Goal: Navigation & Orientation: Find specific page/section

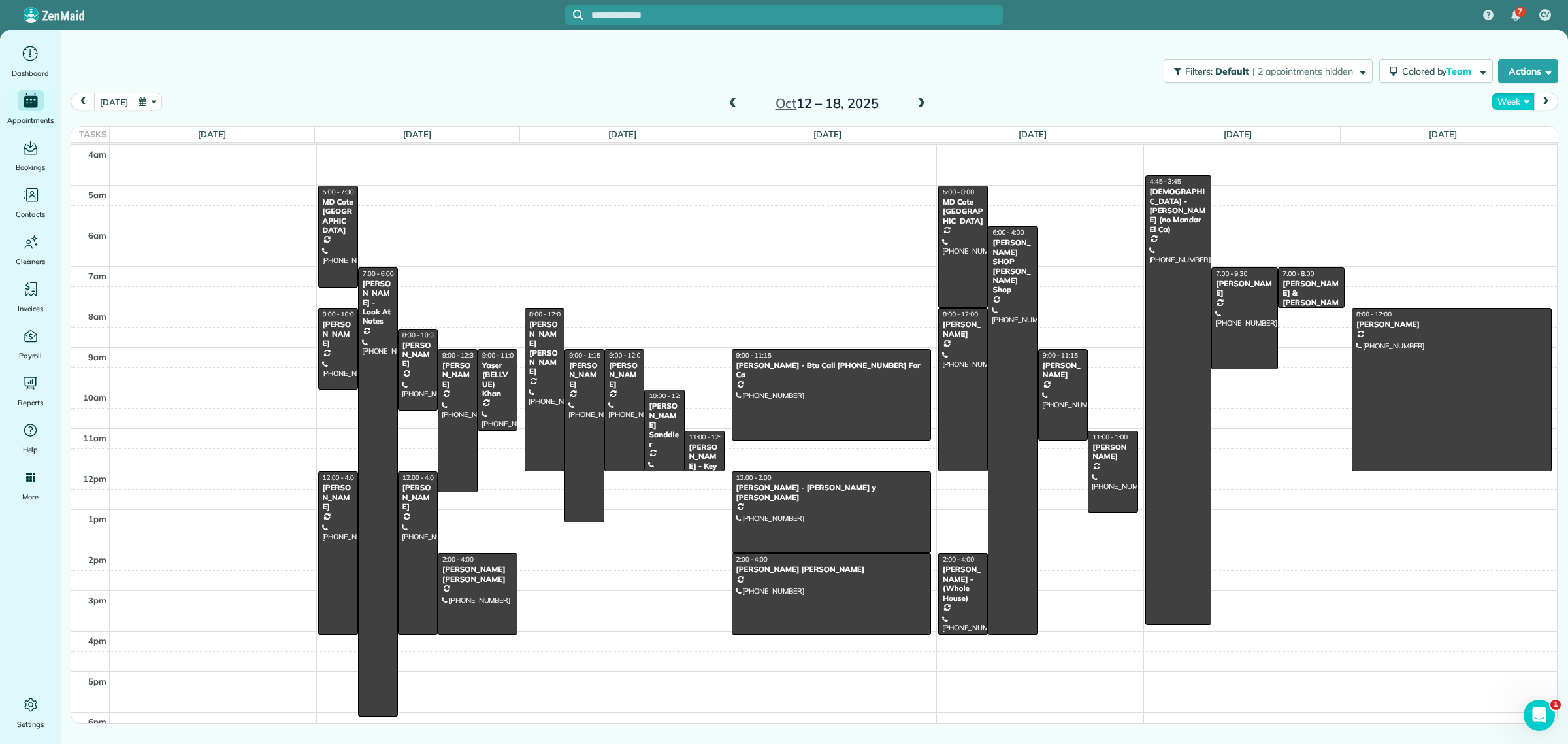
click at [1516, 105] on button "Week" at bounding box center [1512, 101] width 42 height 18
click at [1511, 153] on link "Week" at bounding box center [1544, 158] width 103 height 26
click at [1514, 99] on button "Week" at bounding box center [1512, 101] width 42 height 18
click at [1511, 125] on link "Day" at bounding box center [1544, 132] width 103 height 26
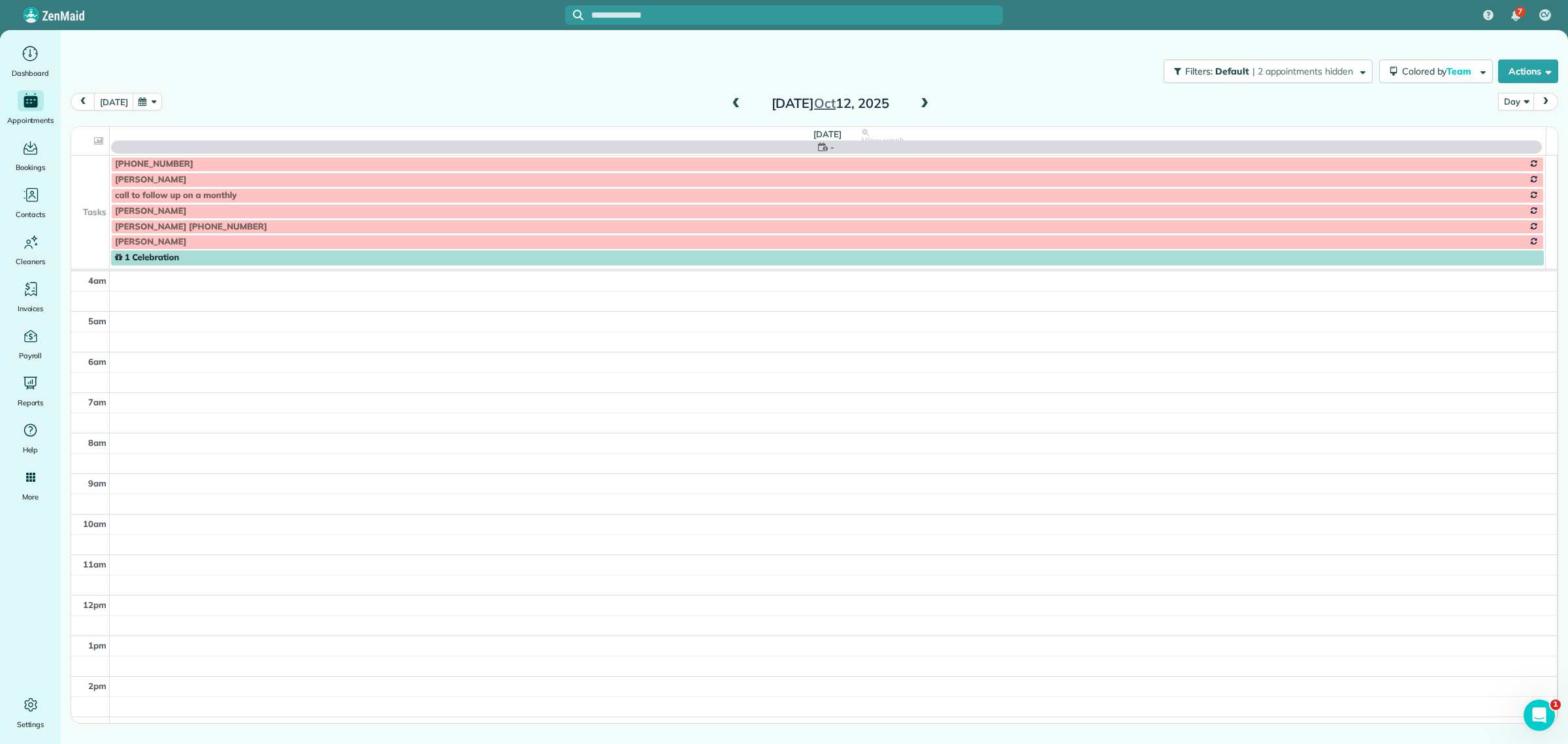
scroll to position [122, 0]
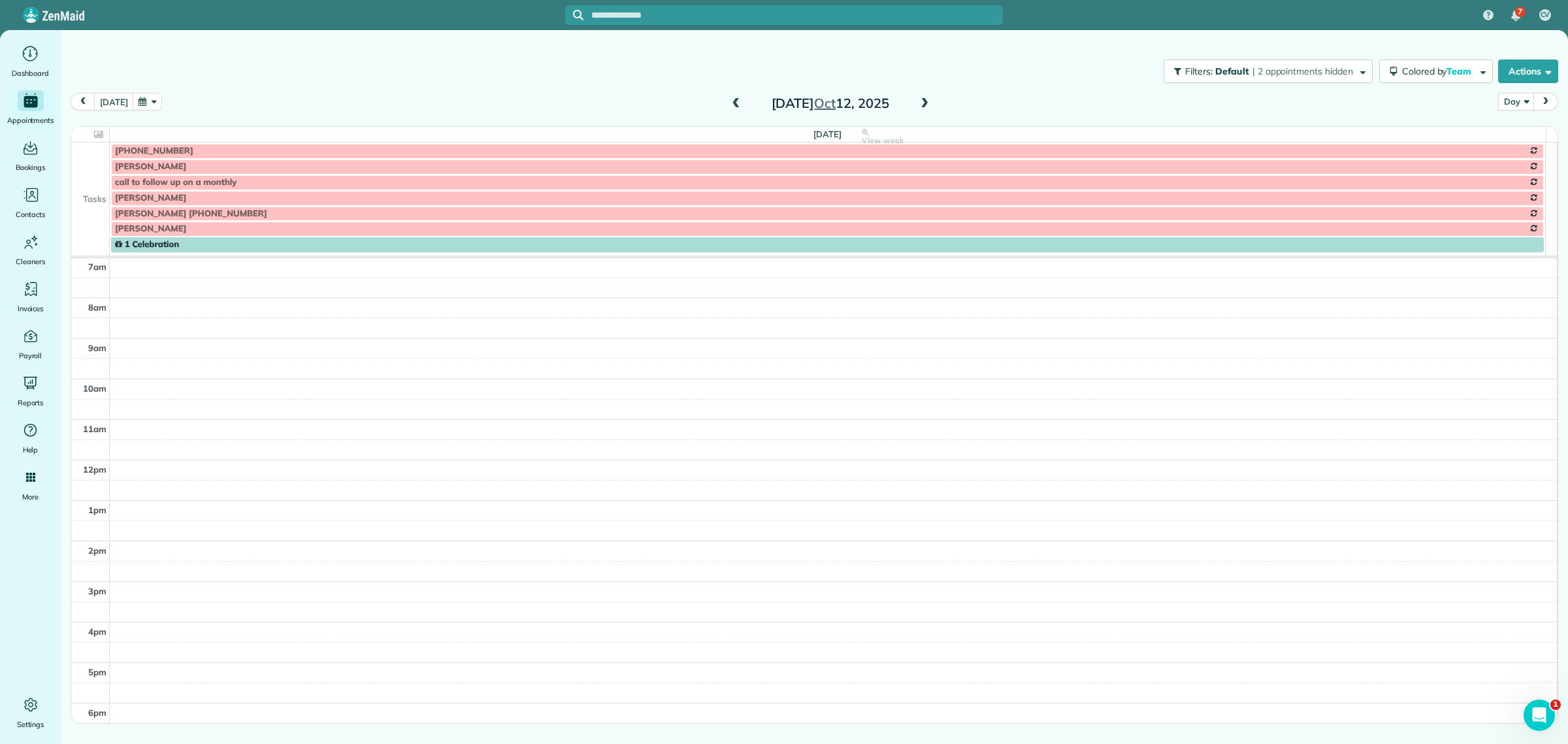
click at [93, 191] on td at bounding box center [90, 198] width 39 height 16
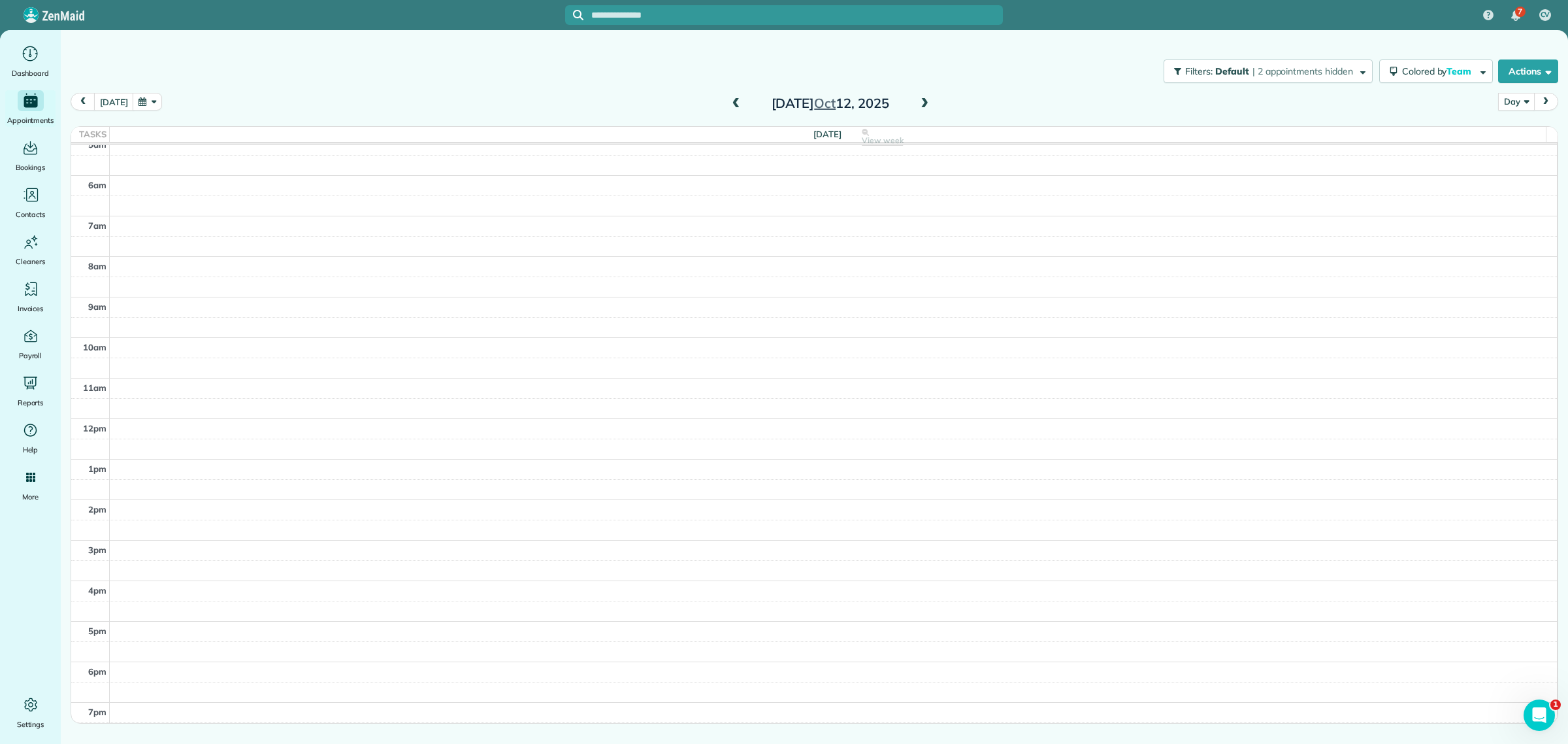
click at [1520, 102] on button "Day" at bounding box center [1516, 101] width 36 height 18
drag, startPoint x: 1524, startPoint y: 132, endPoint x: 1513, endPoint y: 133, distance: 11.0
click at [1524, 133] on link "Day" at bounding box center [1551, 132] width 103 height 26
click at [113, 101] on button "[DATE]" at bounding box center [113, 101] width 39 height 18
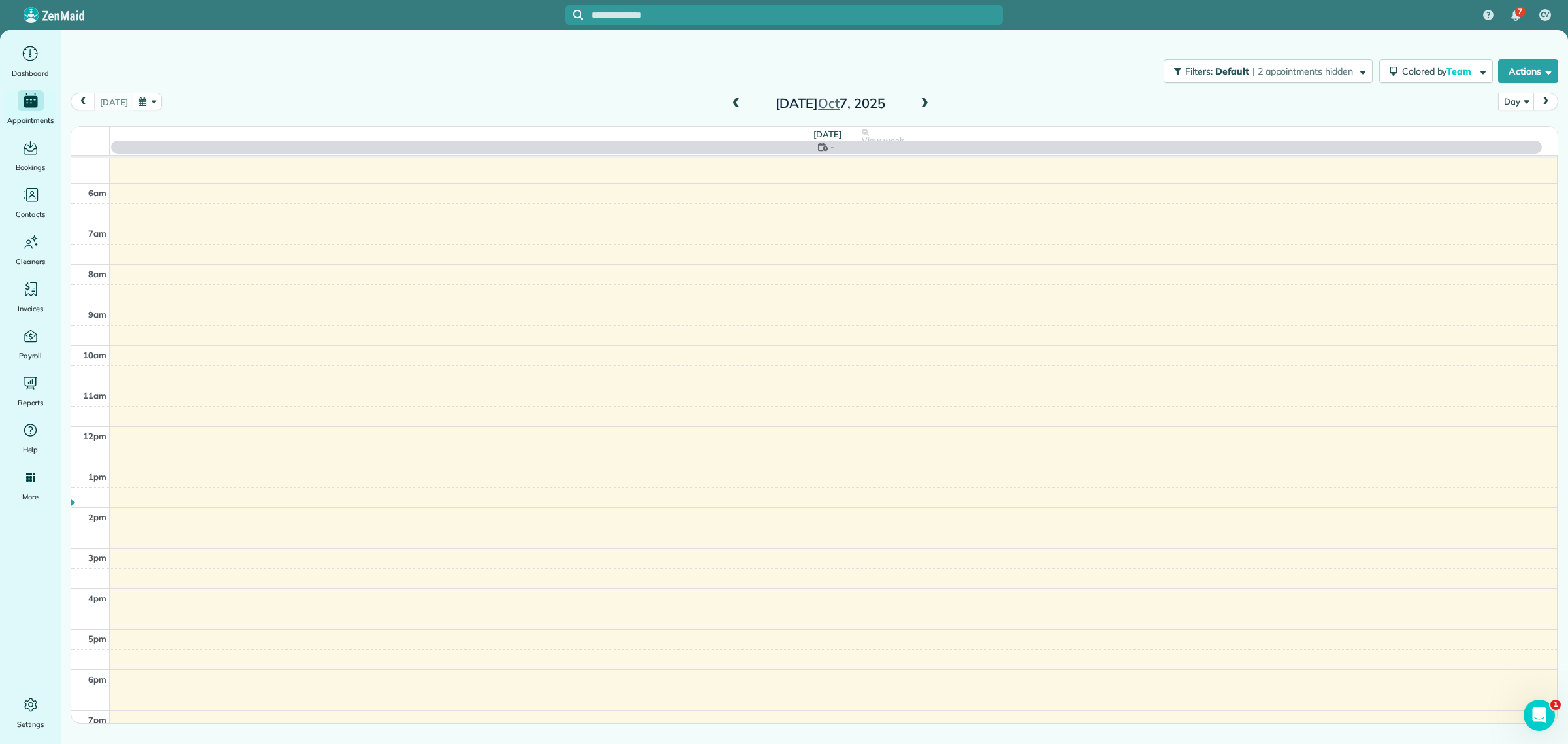
scroll to position [69, 0]
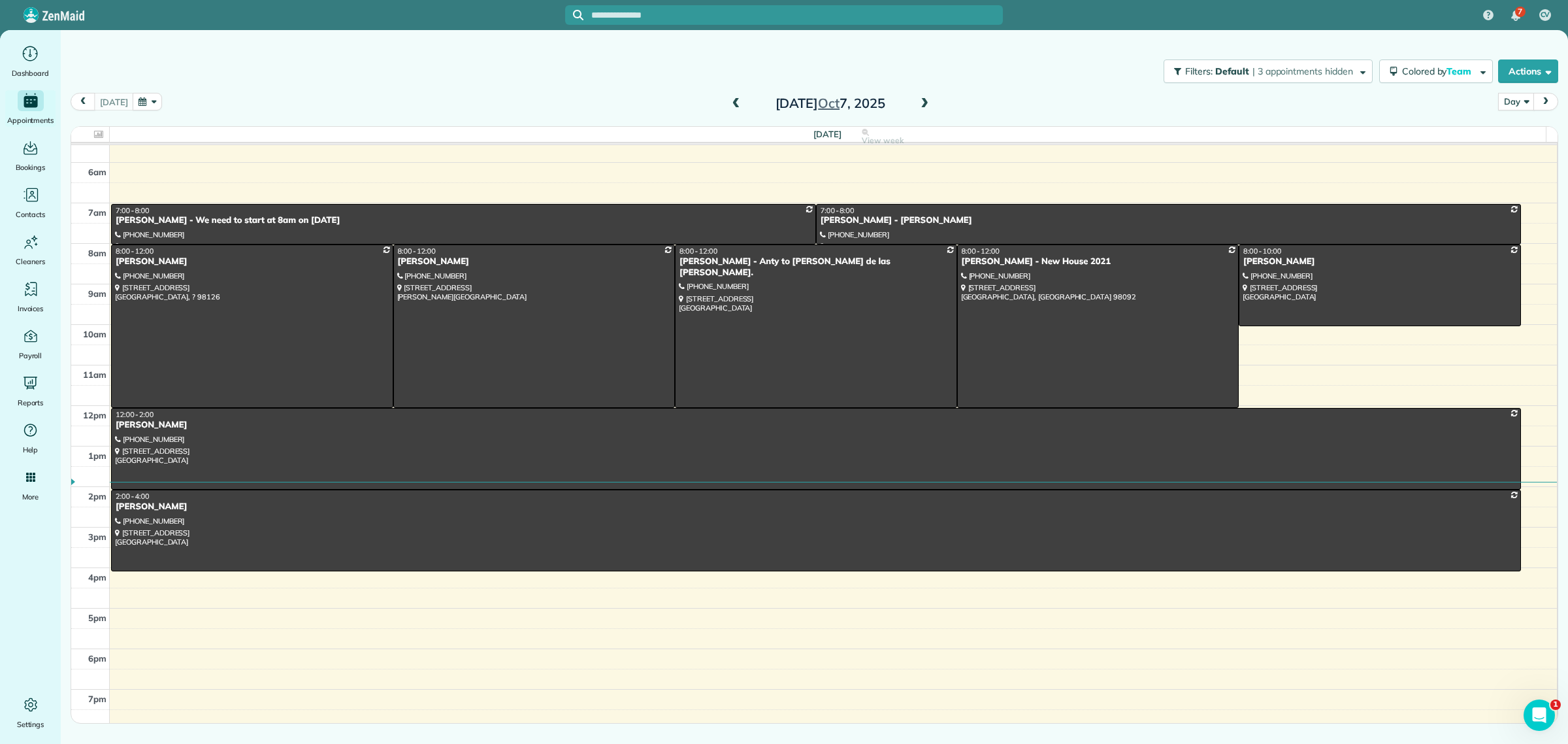
click at [925, 105] on span at bounding box center [924, 104] width 14 height 11
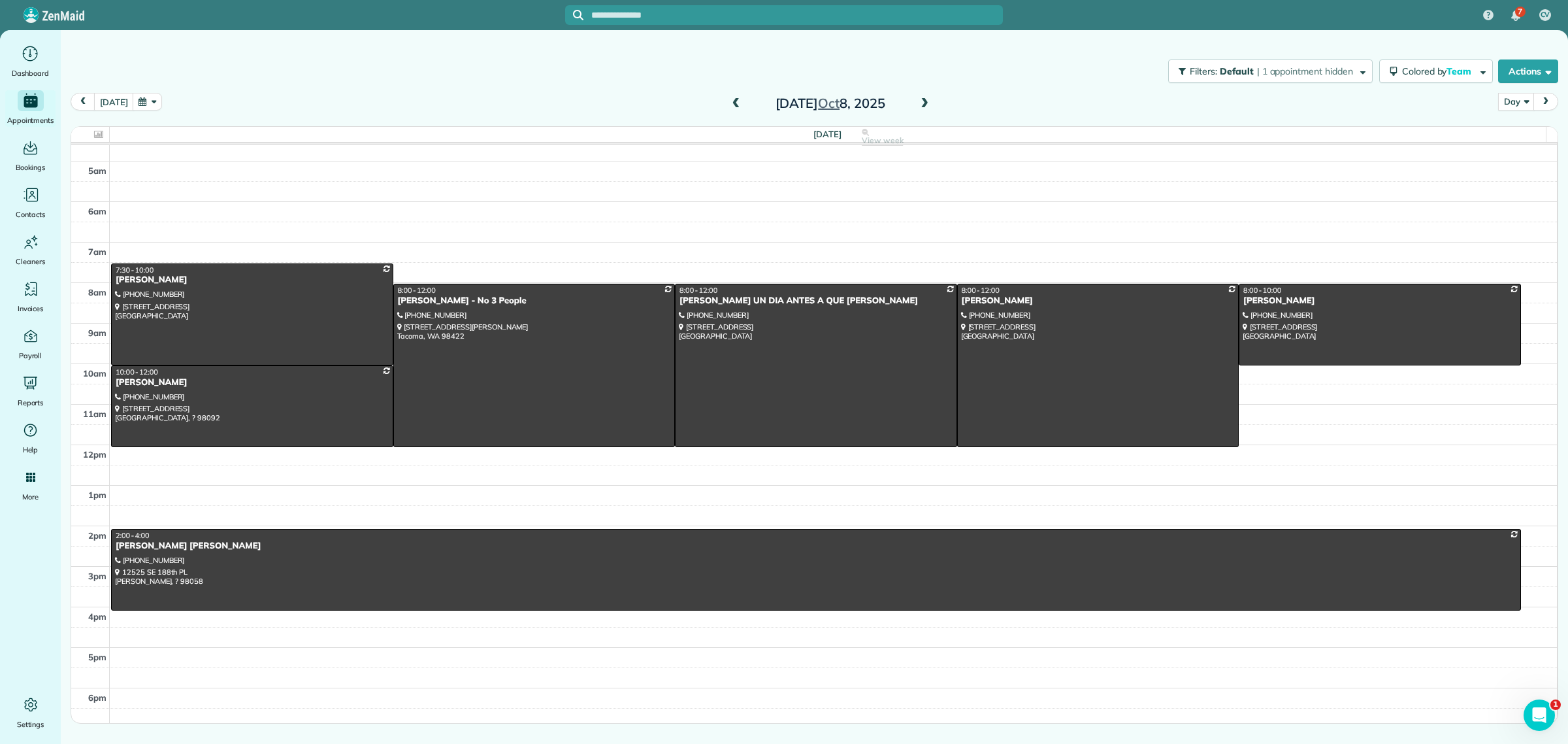
scroll to position [0, 0]
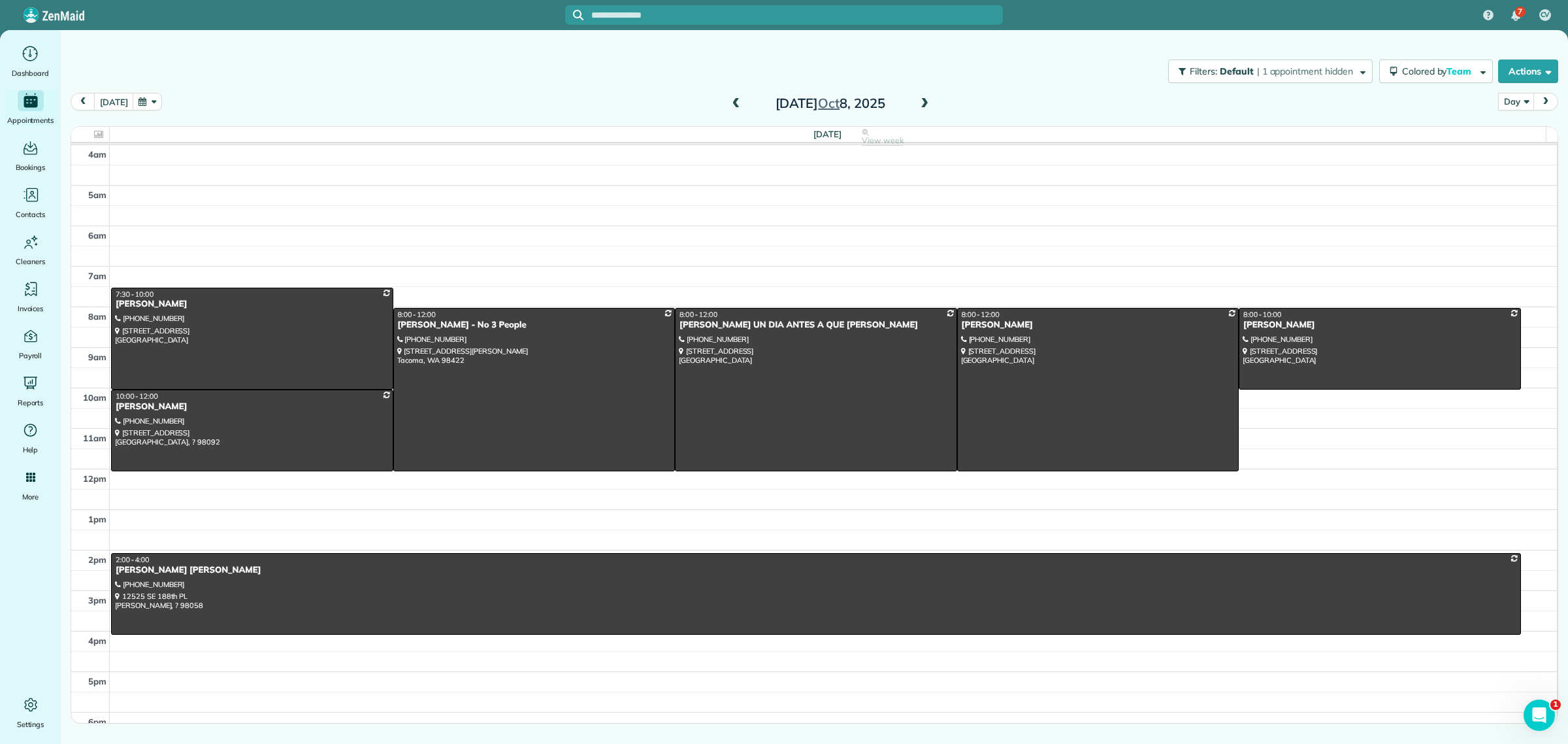
click at [648, 15] on input "text" at bounding box center [797, 16] width 411 height 10
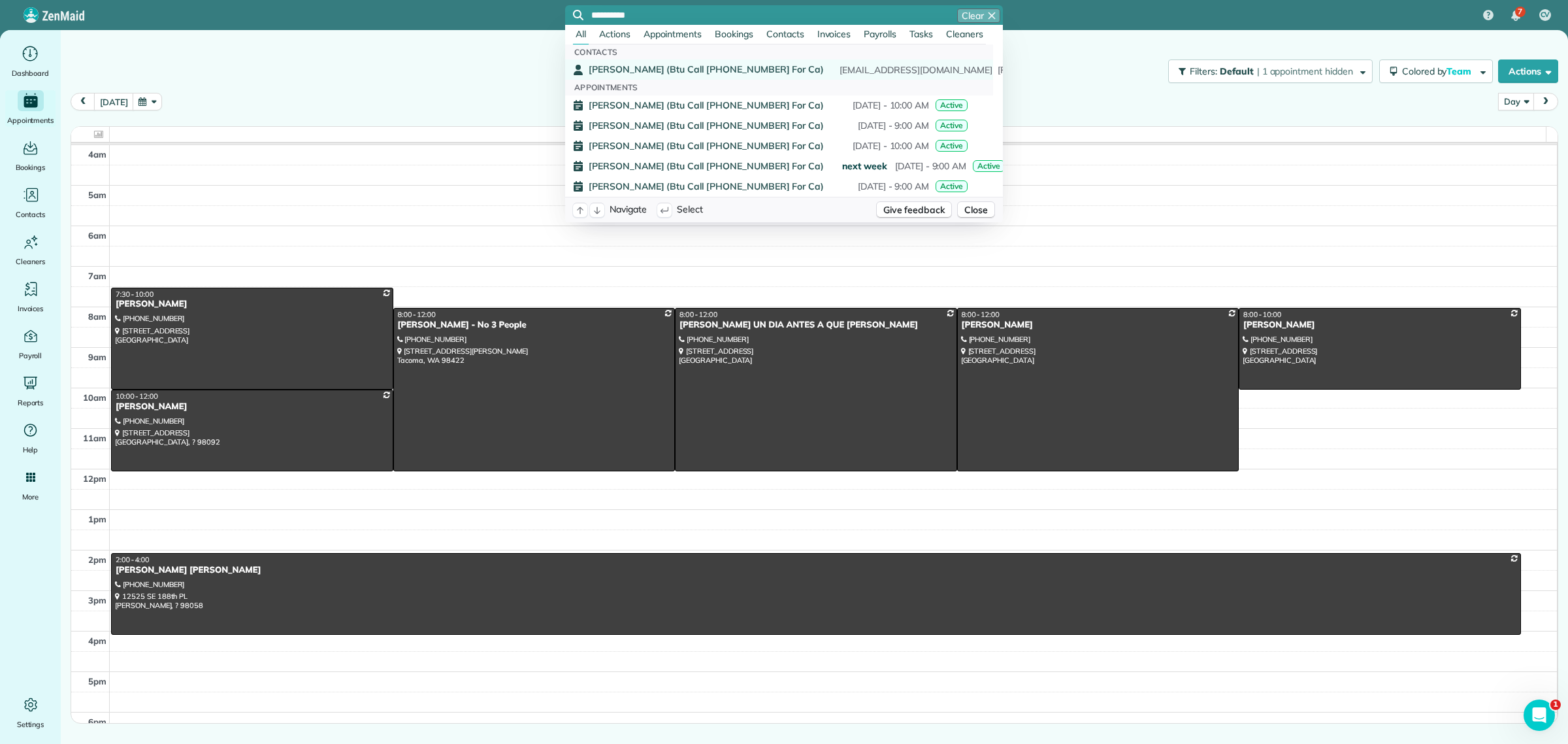
type input "**********"
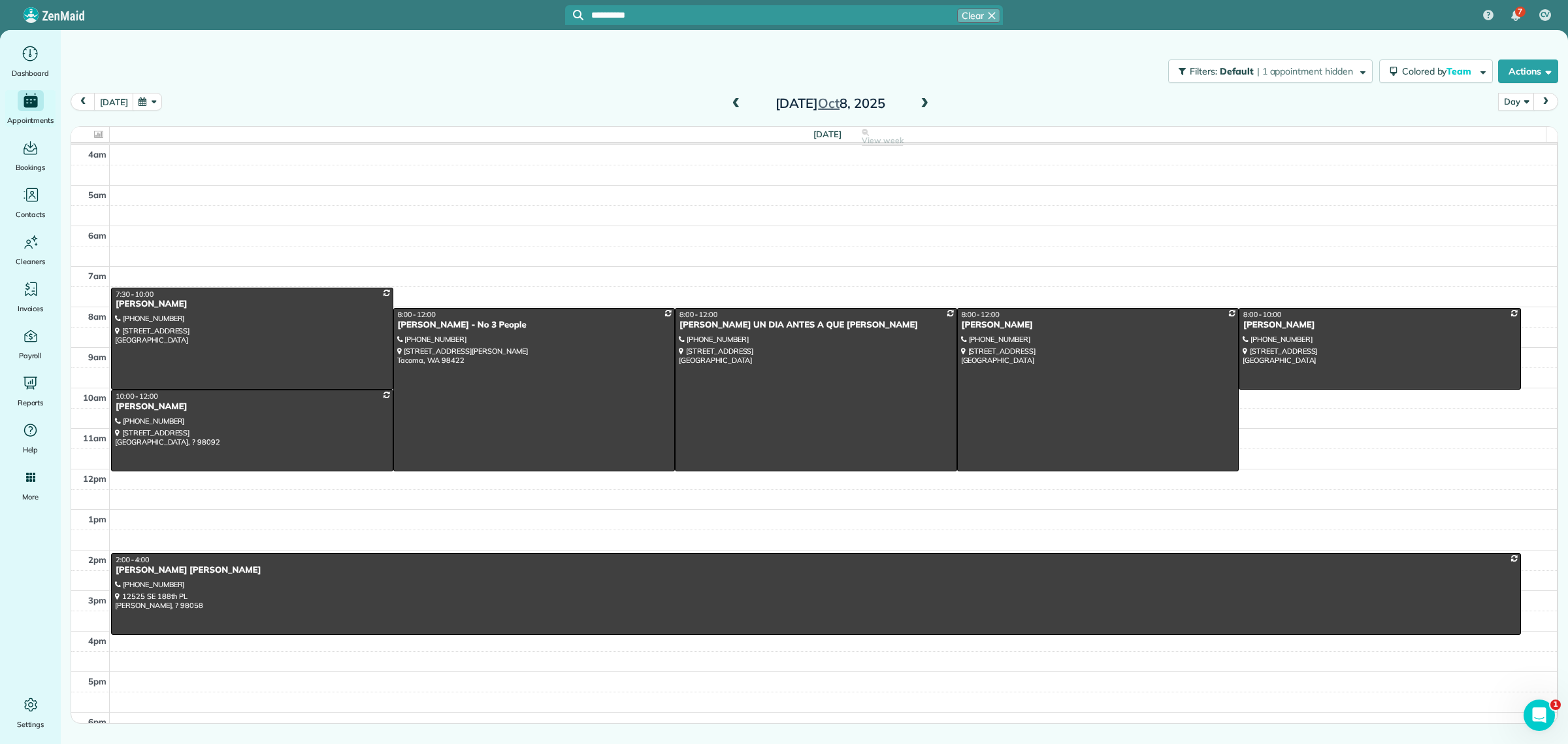
click at [707, 69] on span "Beverly Lingard (Btu Call 425-443-5340 For Ca)" at bounding box center [706, 69] width 235 height 11
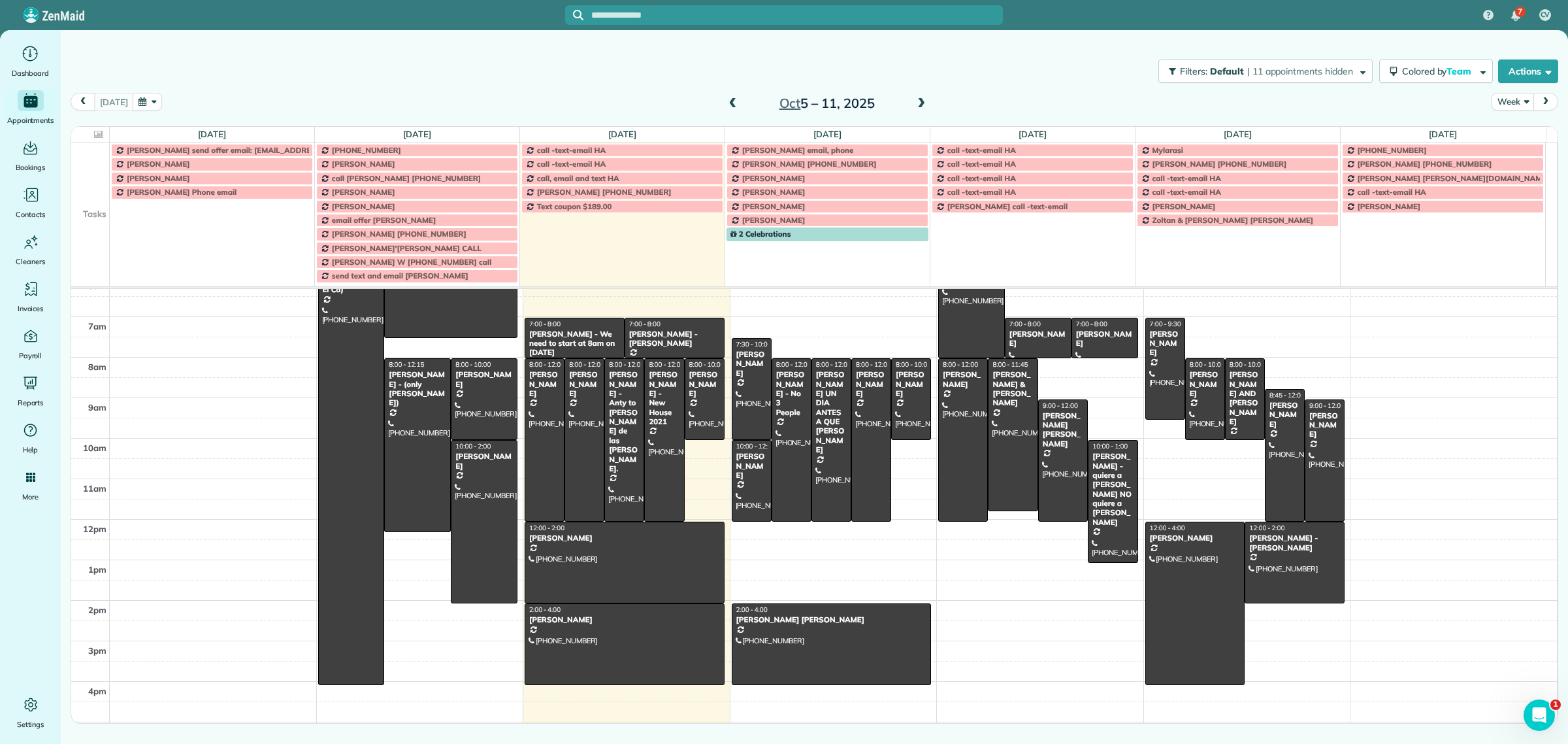
click at [914, 105] on span at bounding box center [922, 104] width 14 height 11
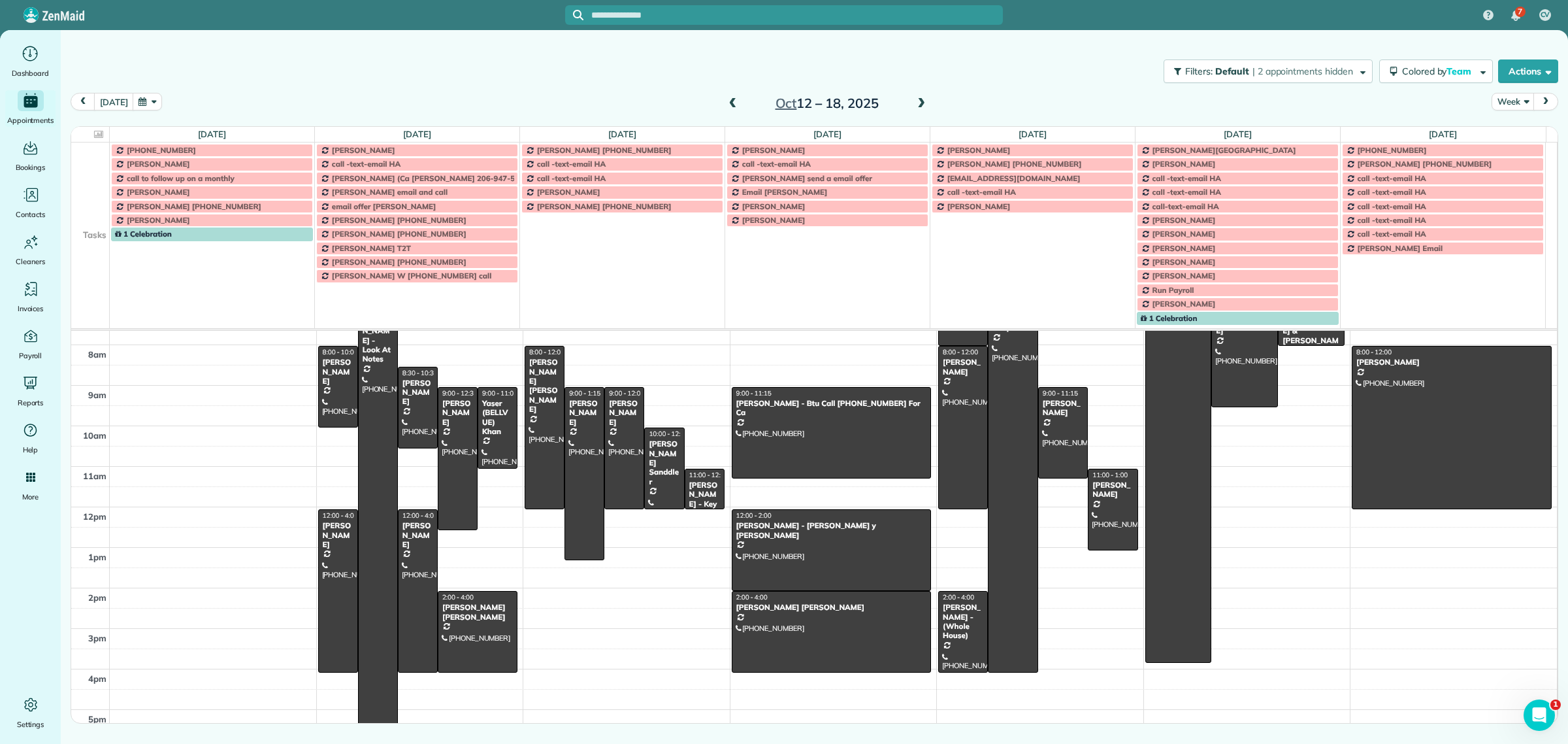
scroll to position [175, 0]
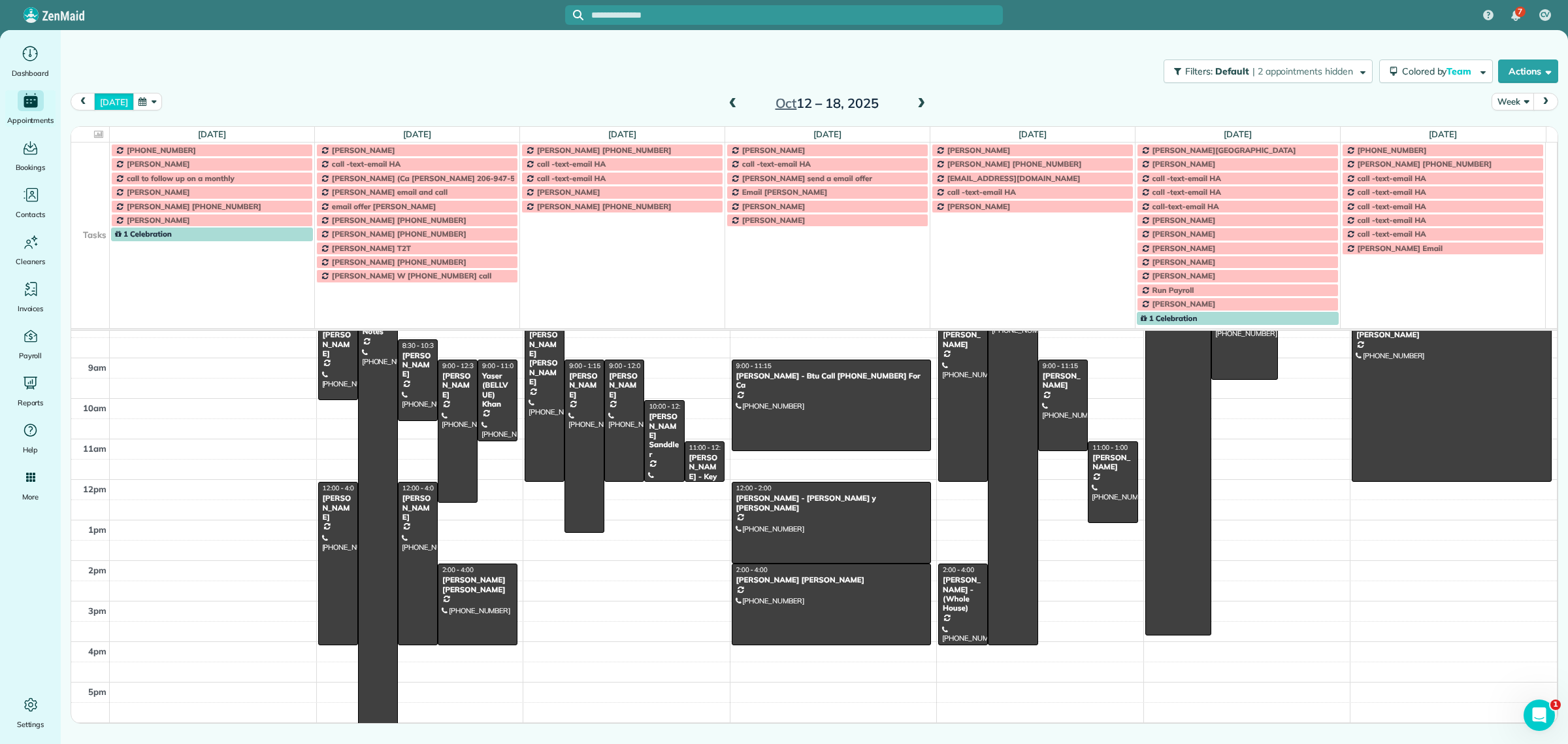
click at [119, 103] on button "[DATE]" at bounding box center [113, 101] width 39 height 18
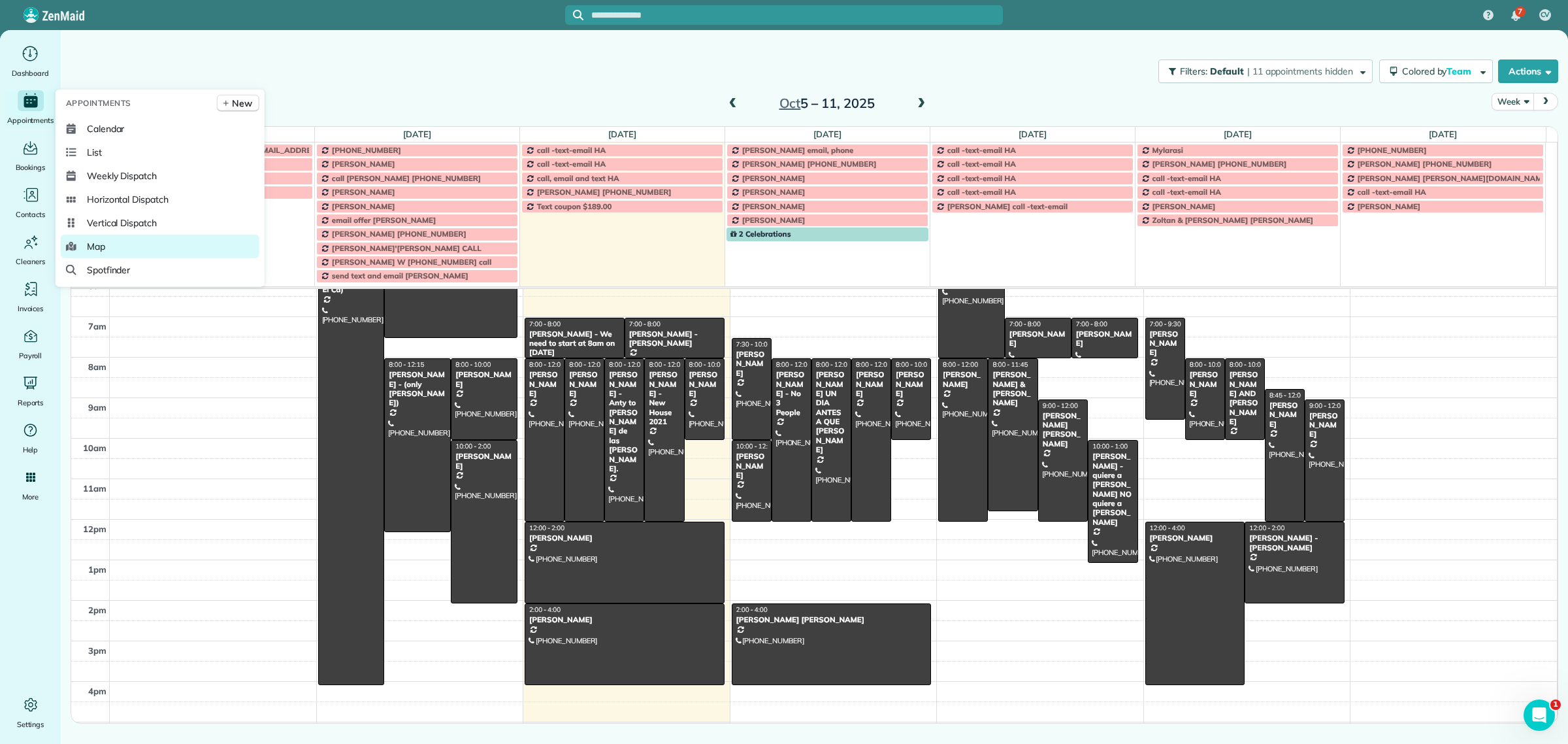
click at [107, 247] on link "Map" at bounding box center [160, 246] width 199 height 24
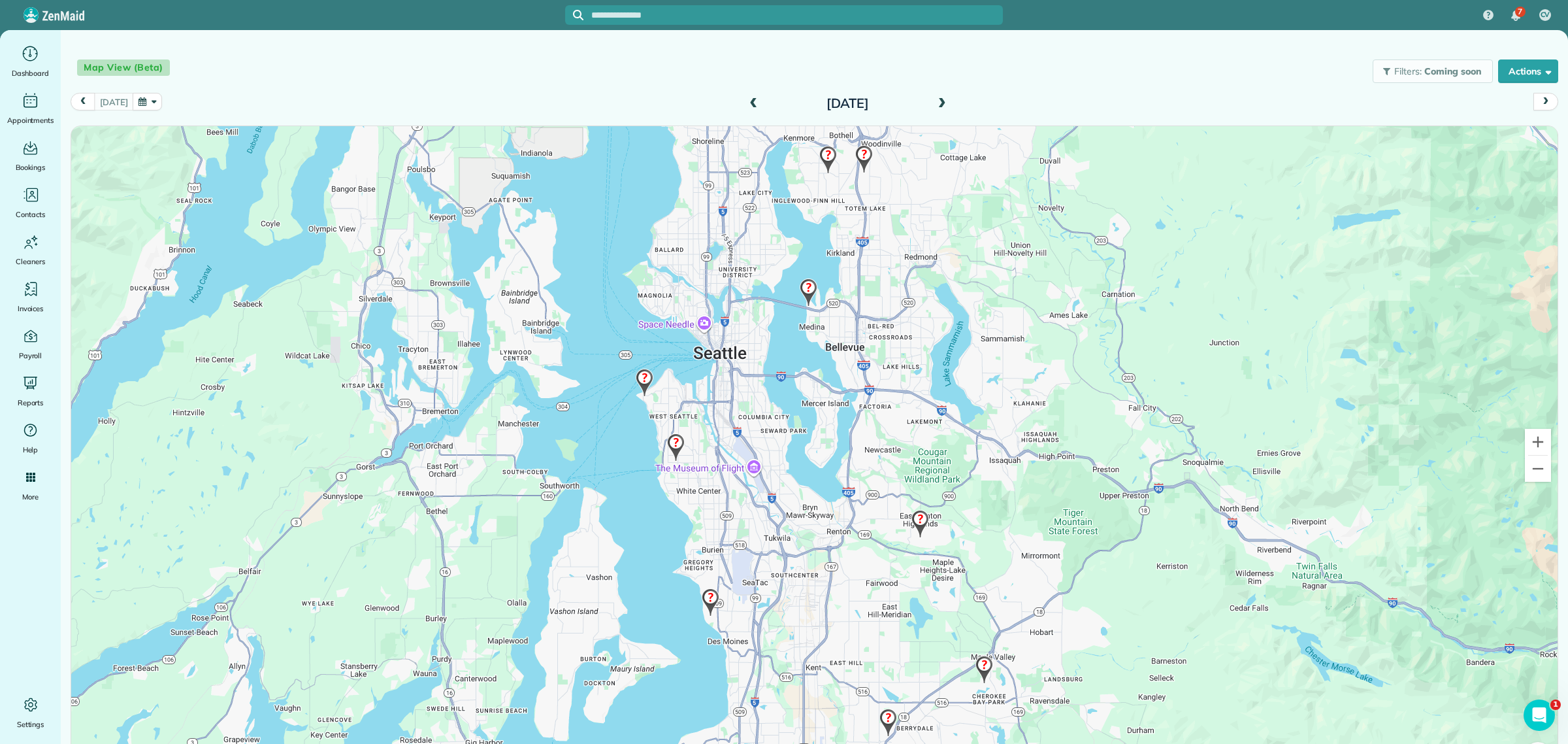
click at [935, 100] on span at bounding box center [942, 104] width 14 height 11
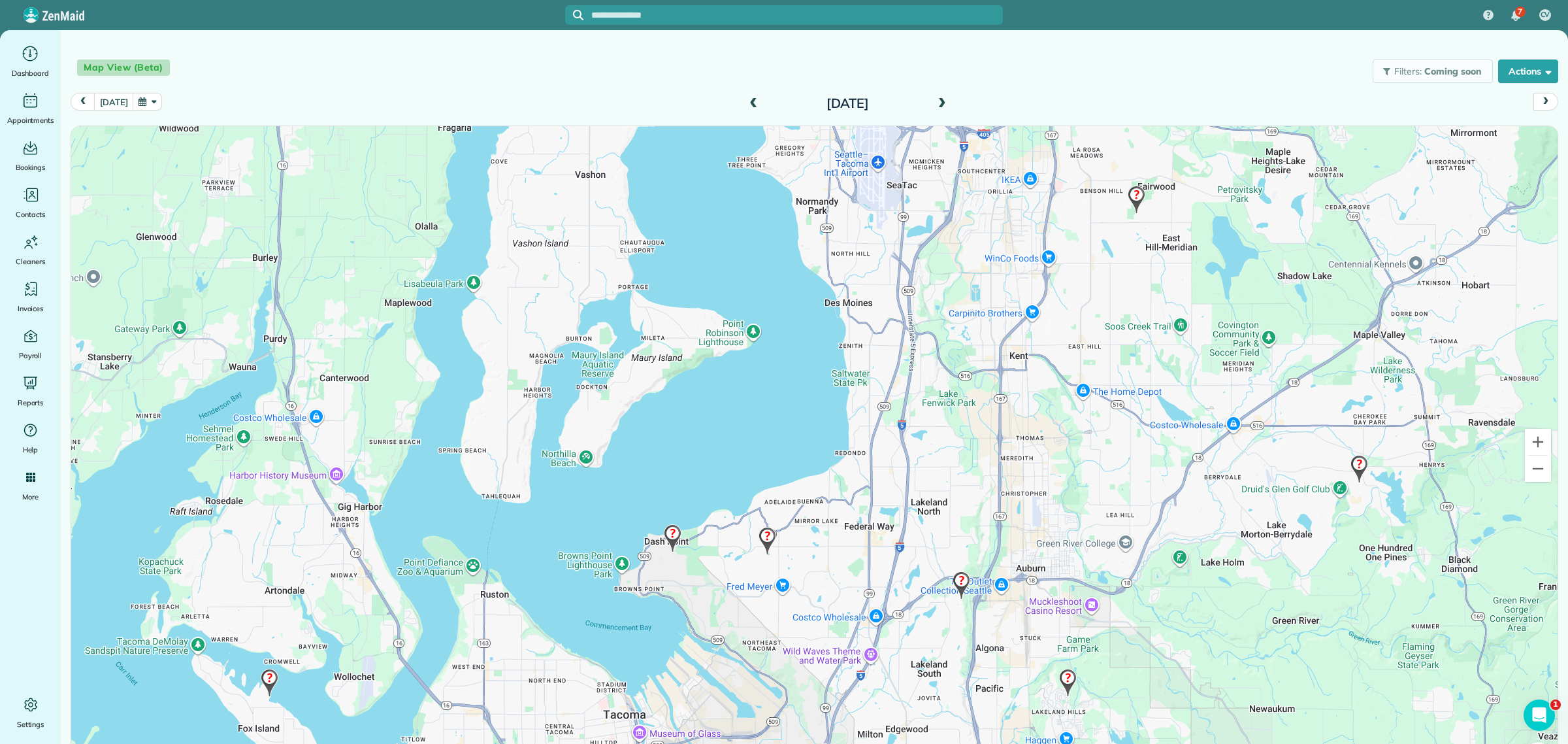
click at [1128, 191] on img at bounding box center [1136, 200] width 28 height 39
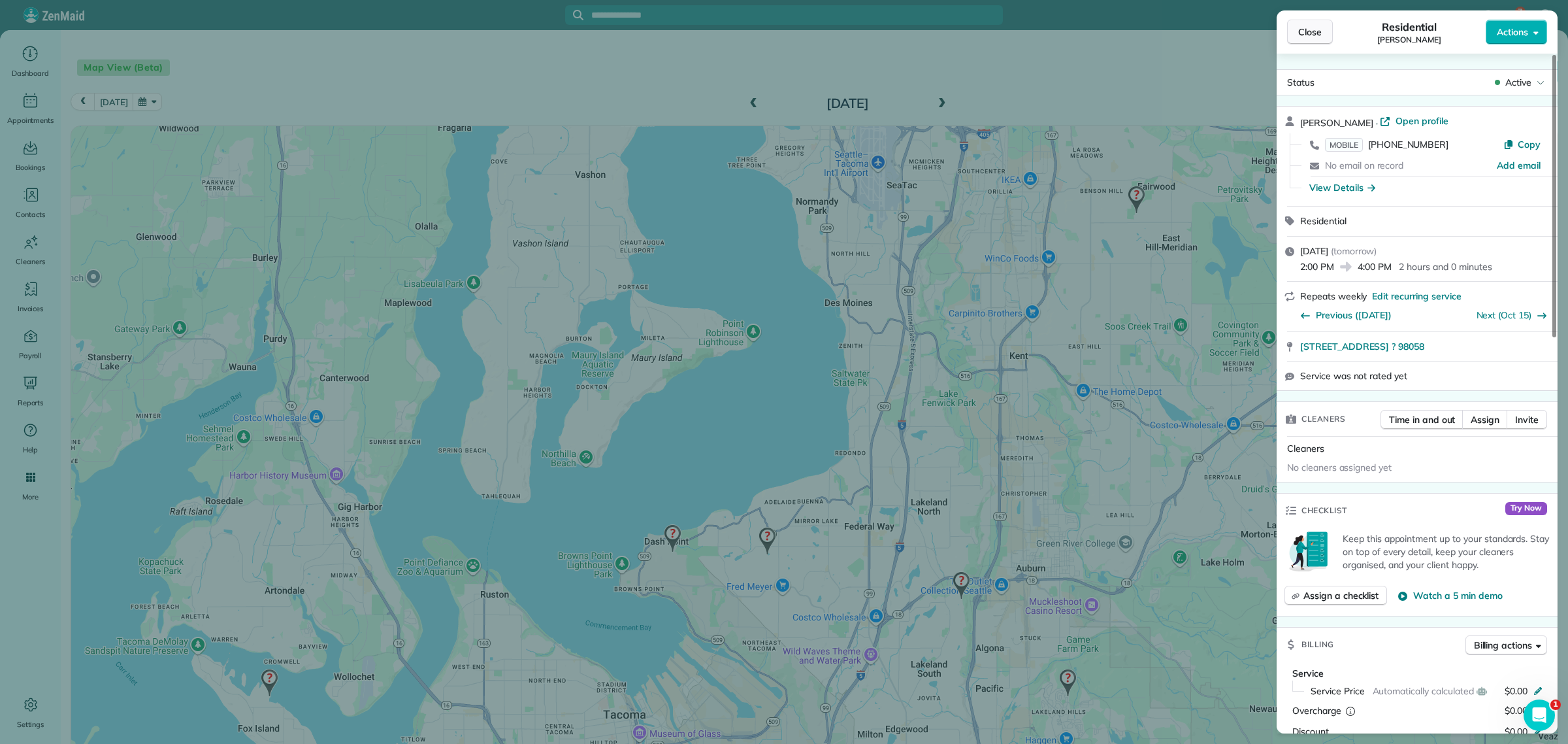
click at [1301, 21] on button "Close" at bounding box center [1310, 32] width 46 height 25
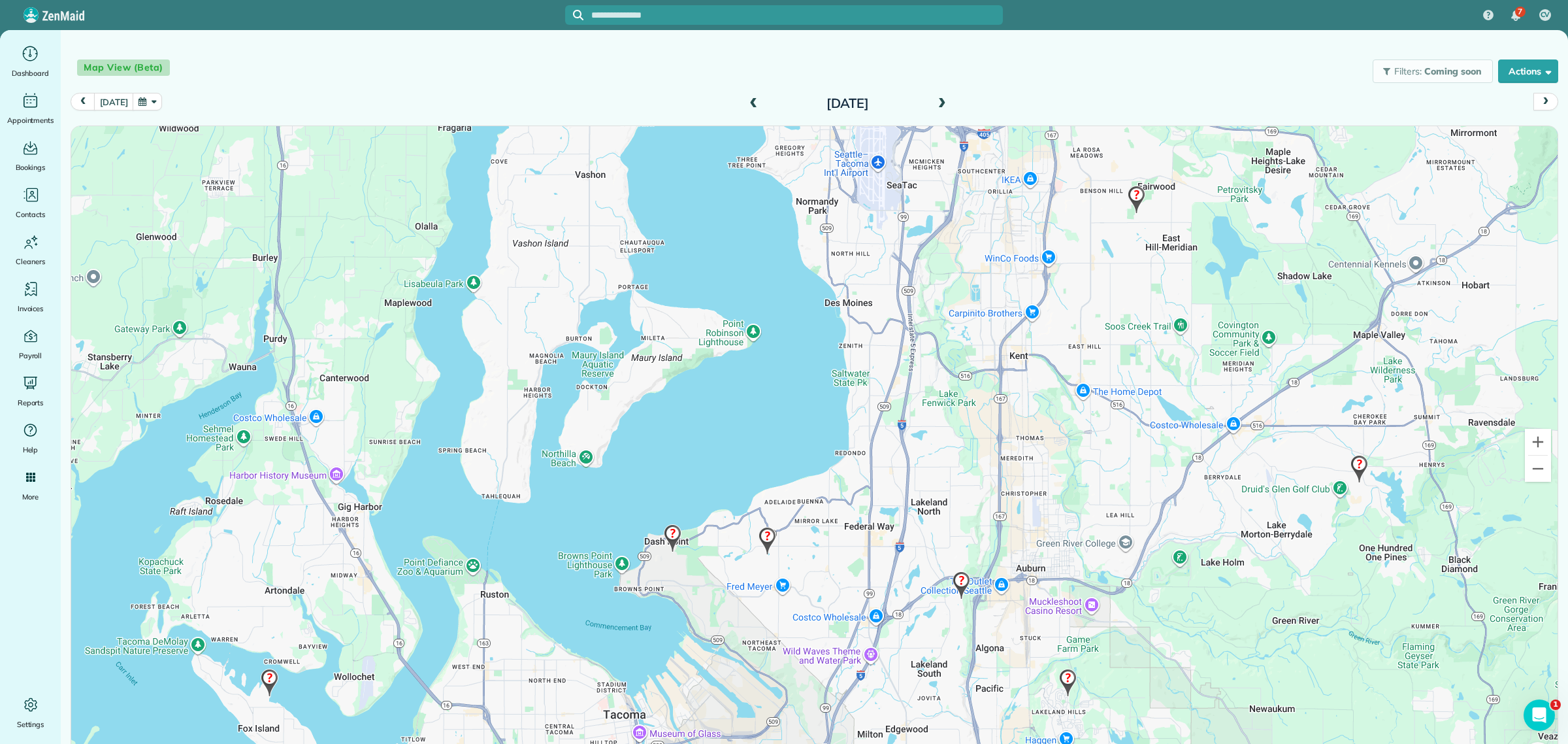
click at [667, 531] on img at bounding box center [672, 538] width 28 height 39
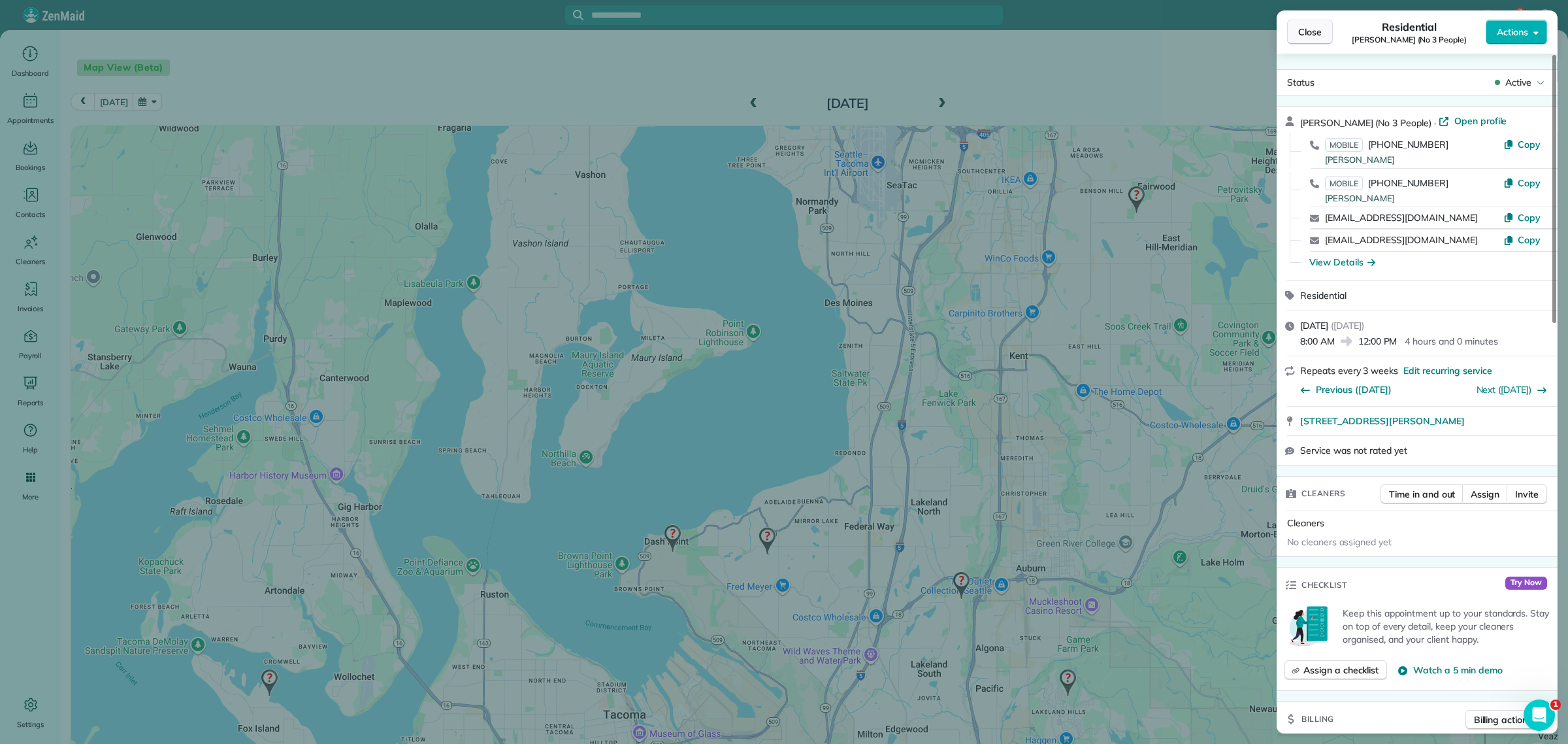
click at [1305, 34] on span "Close" at bounding box center [1310, 32] width 24 height 13
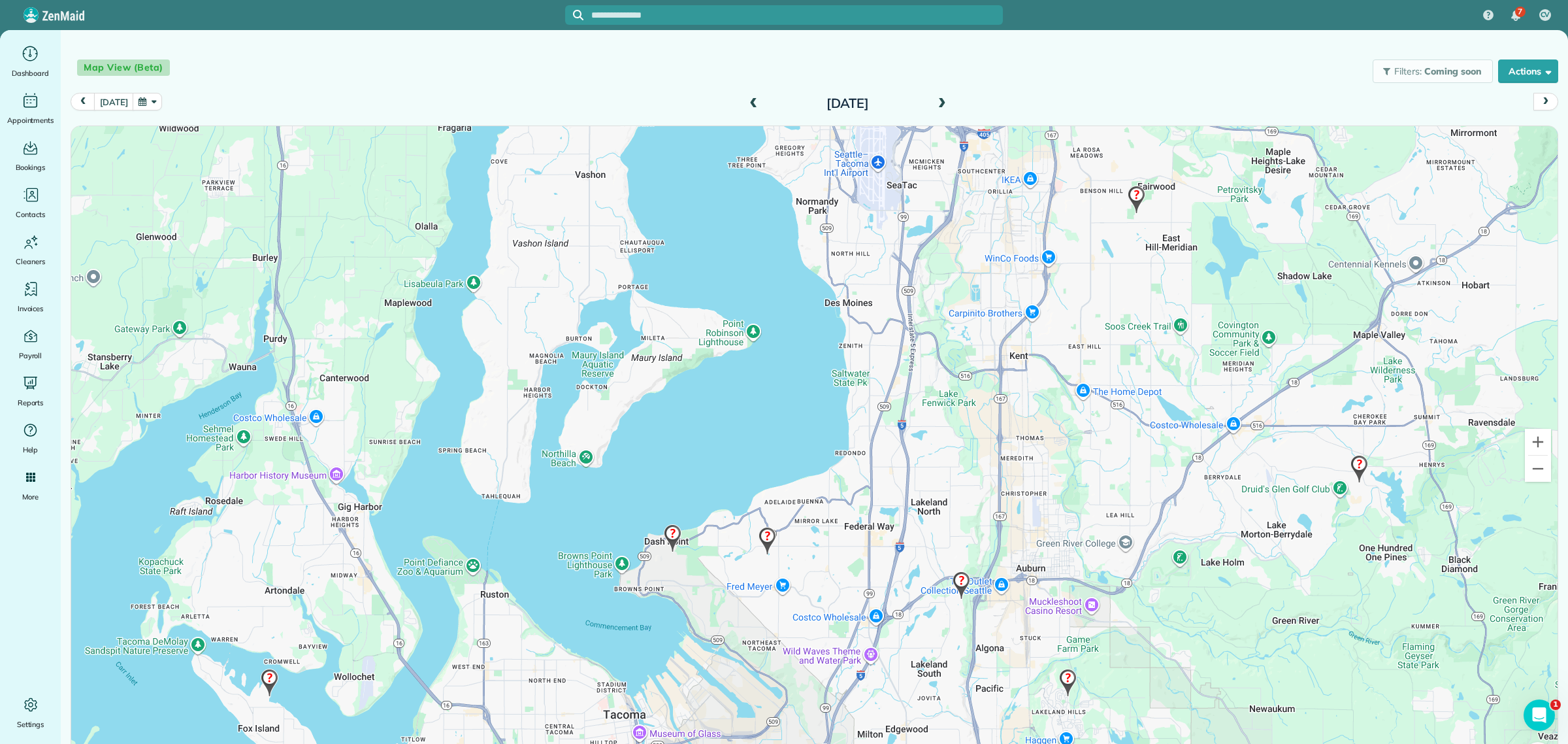
click at [759, 535] on img at bounding box center [767, 541] width 28 height 39
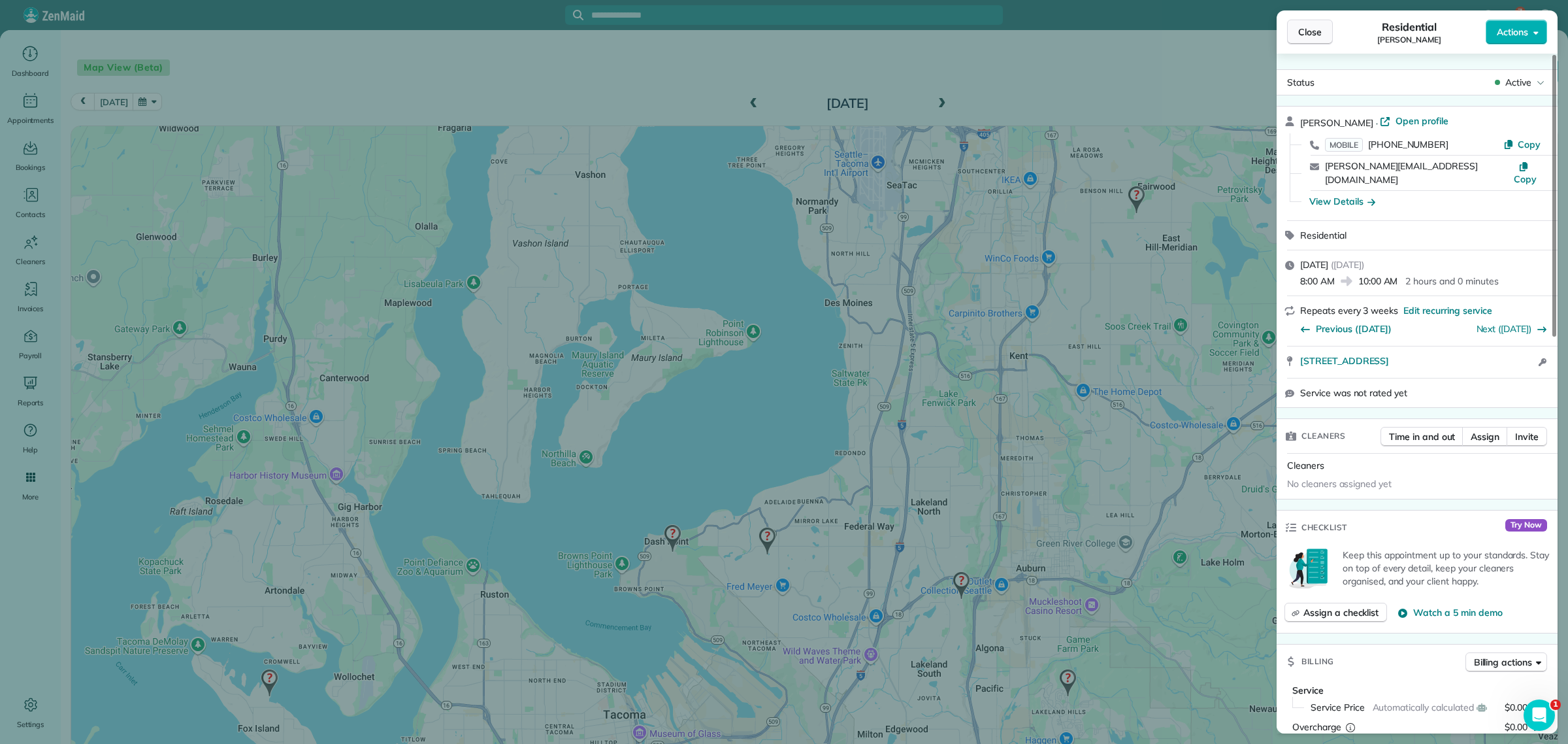
click at [1316, 38] on span "Close" at bounding box center [1310, 32] width 24 height 13
